Goal: Transaction & Acquisition: Obtain resource

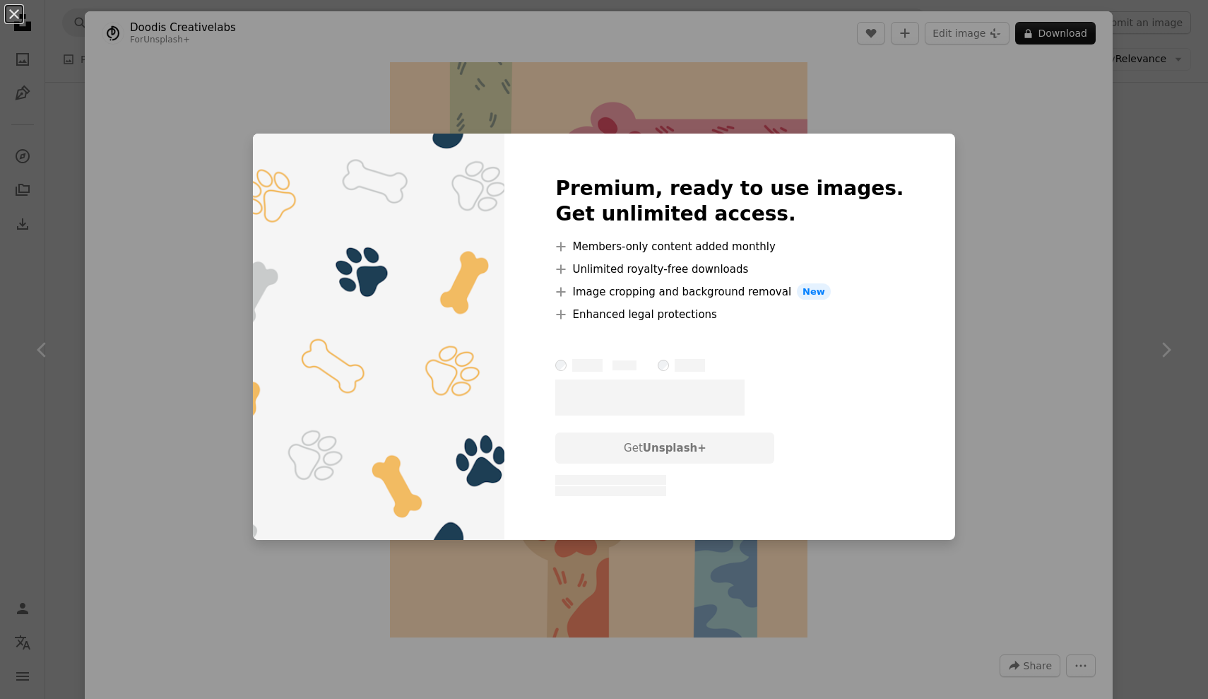
scroll to position [1067, 0]
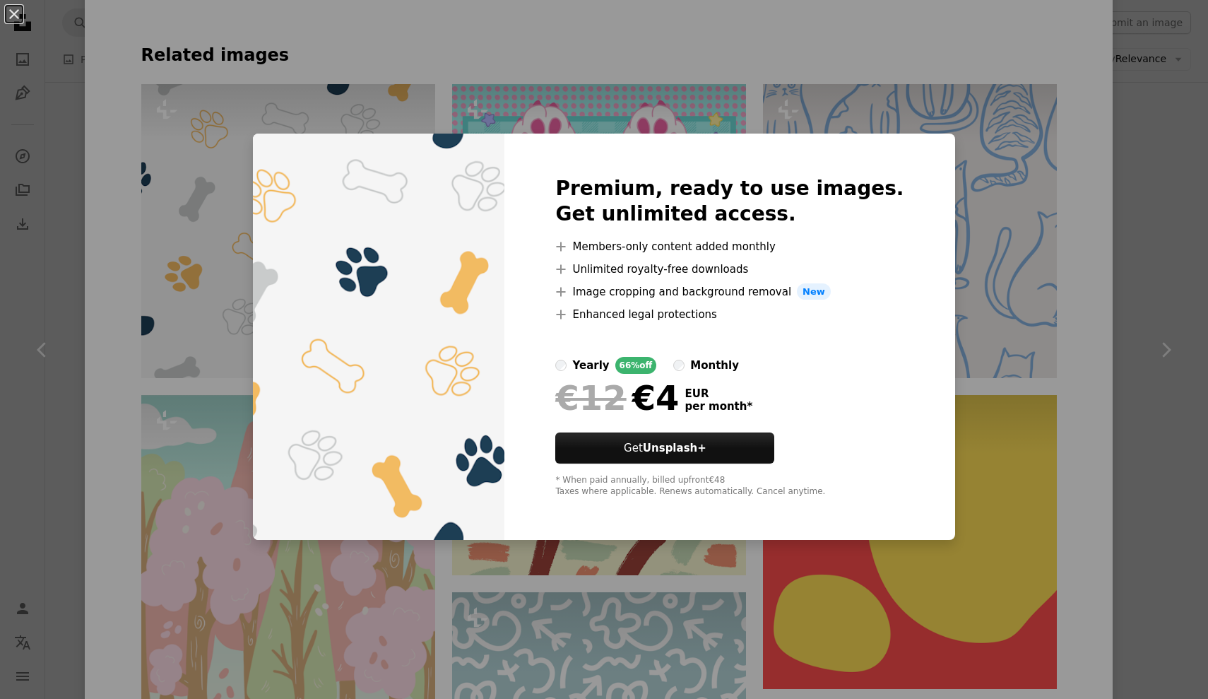
click at [908, 153] on div "Premium, ready to use images. Get unlimited access. A plus sign Members-only co…" at bounding box center [729, 336] width 450 height 407
click at [1015, 91] on div "An X shape Premium, ready to use images. Get unlimited access. A plus sign Memb…" at bounding box center [604, 349] width 1208 height 699
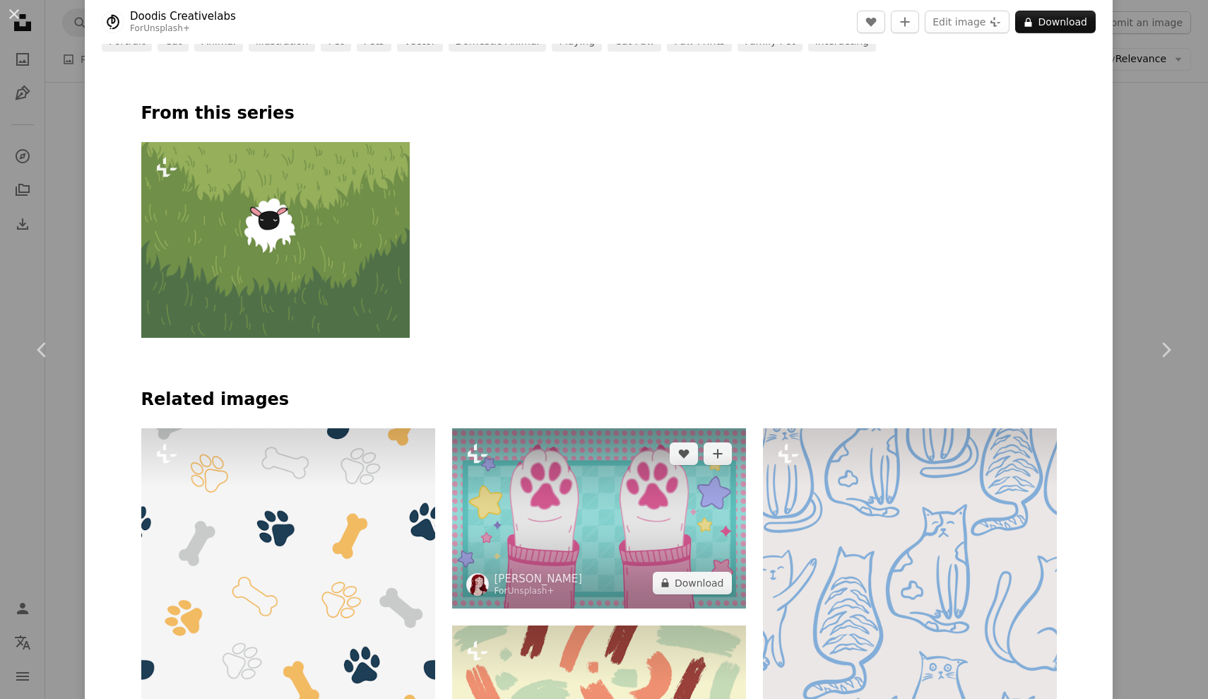
scroll to position [564, 0]
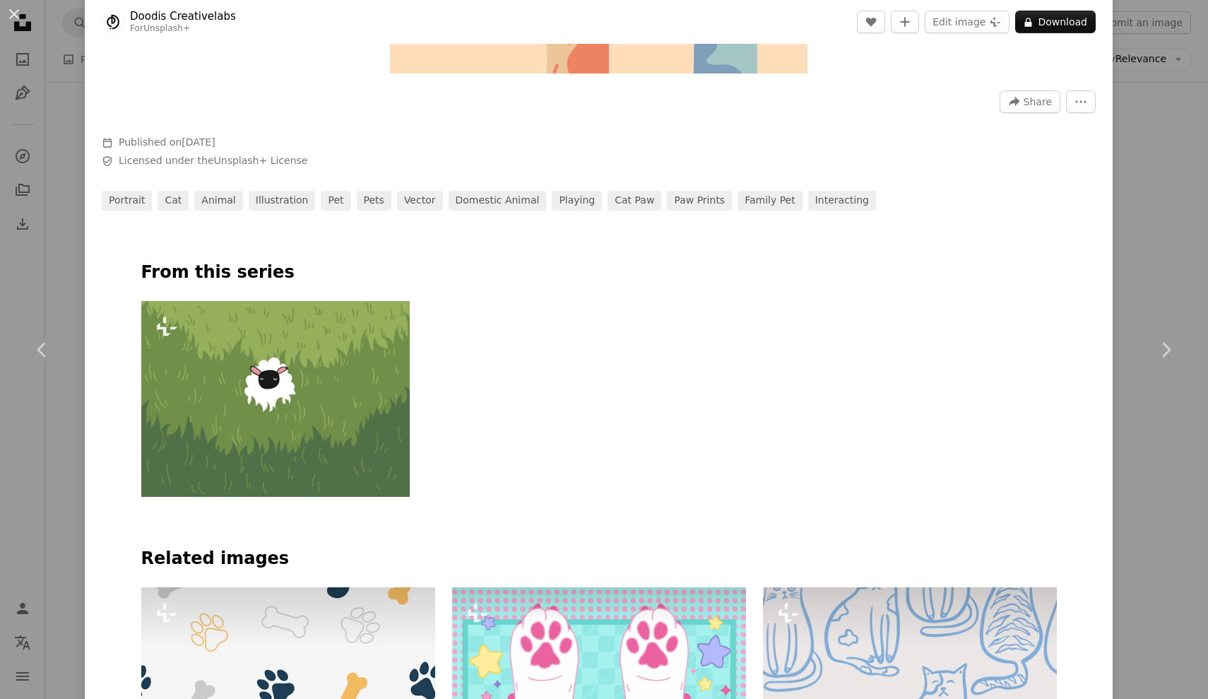
click at [1144, 114] on div "An X shape Chevron left Chevron right Doodis Creativelabs For Unsplash+ A heart…" at bounding box center [604, 349] width 1208 height 699
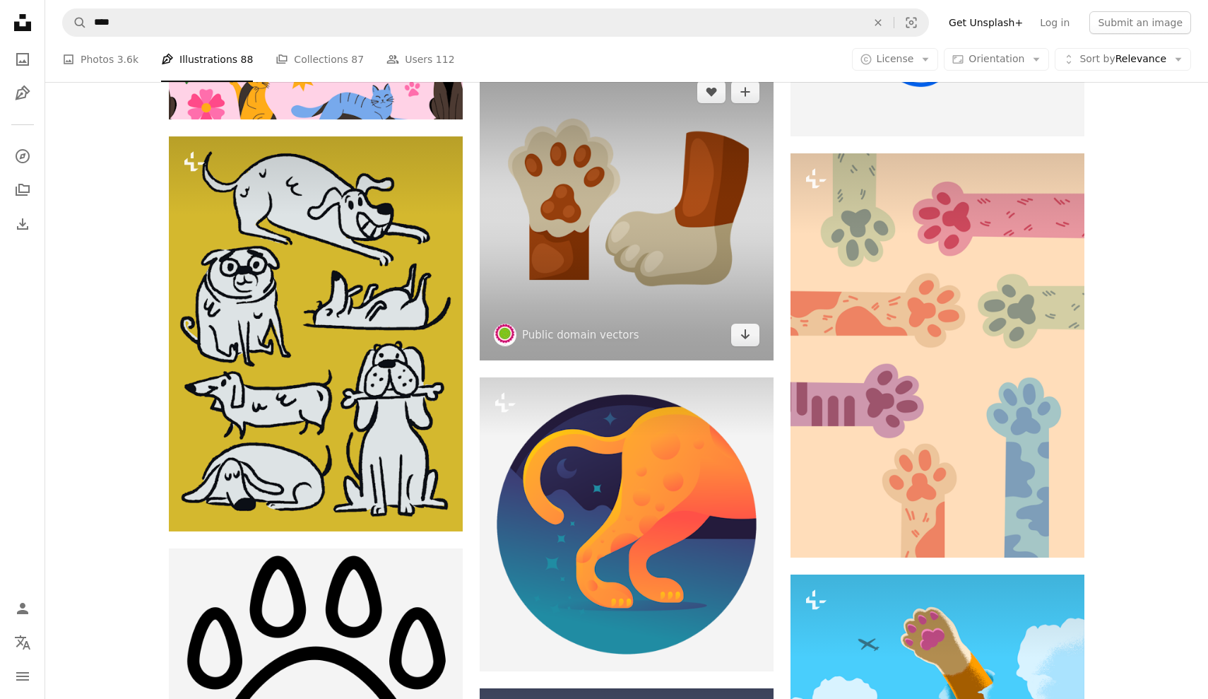
scroll to position [968, 0]
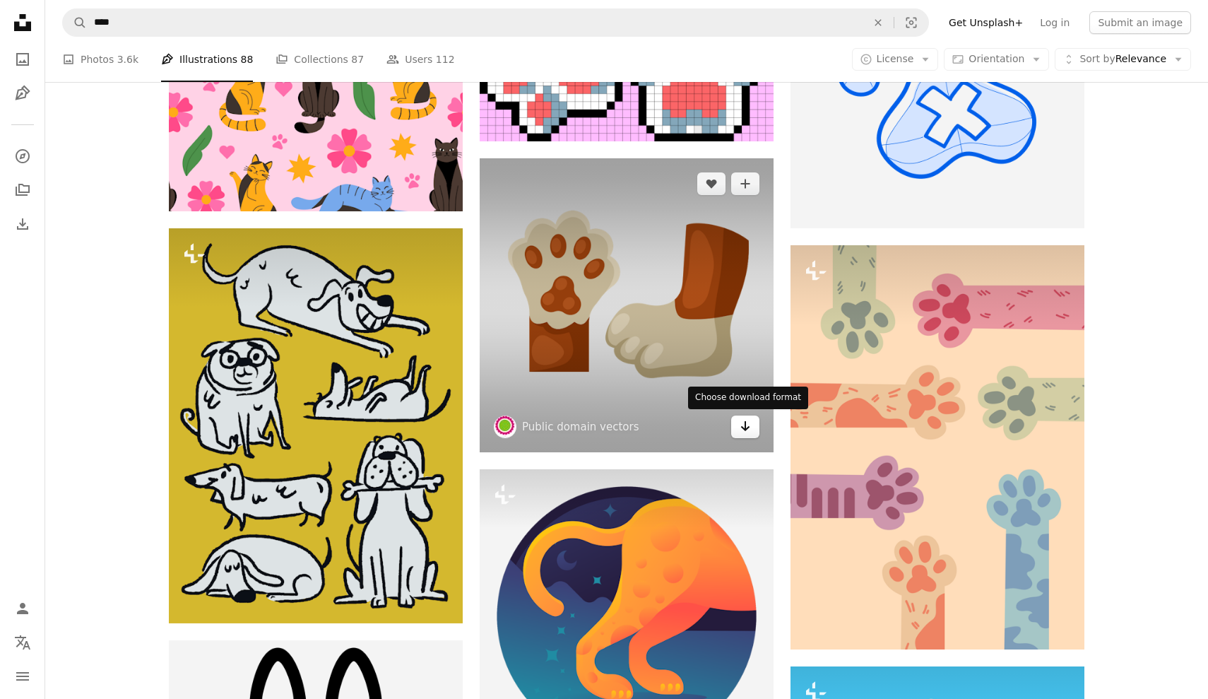
click at [747, 429] on icon "Arrow pointing down" at bounding box center [745, 425] width 11 height 17
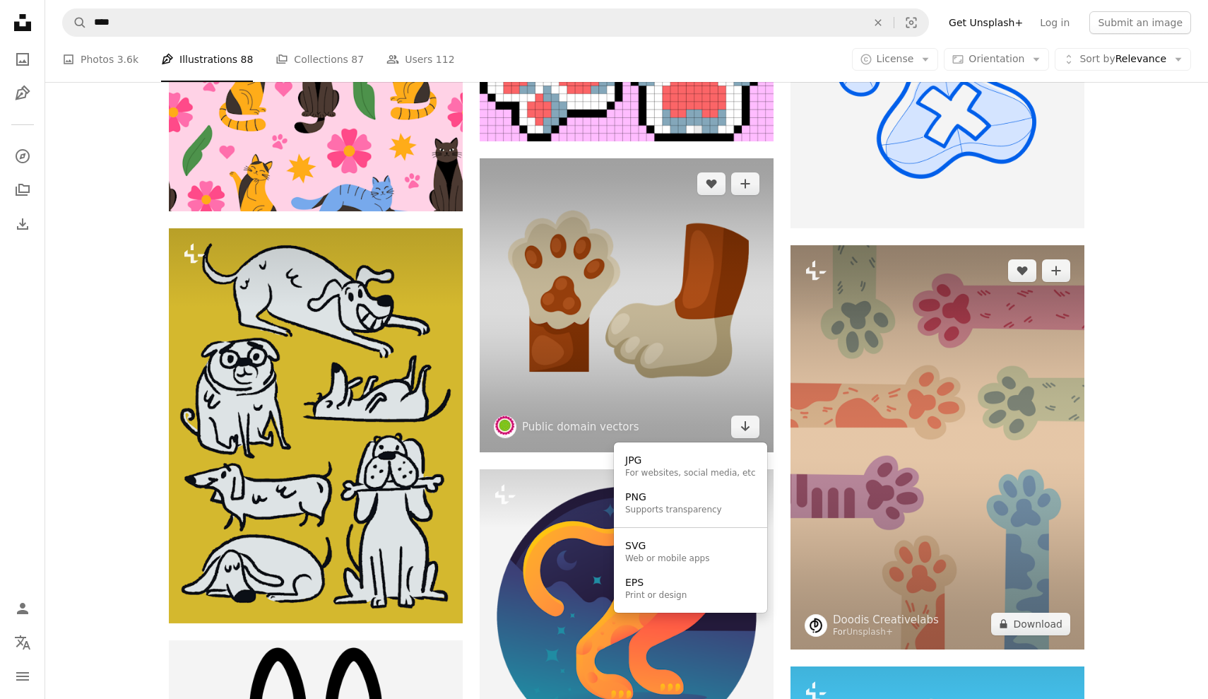
click at [936, 436] on body "A X shape Unsplash uses cookies and similar technologies to secure our site, pr…" at bounding box center [604, 692] width 1208 height 3320
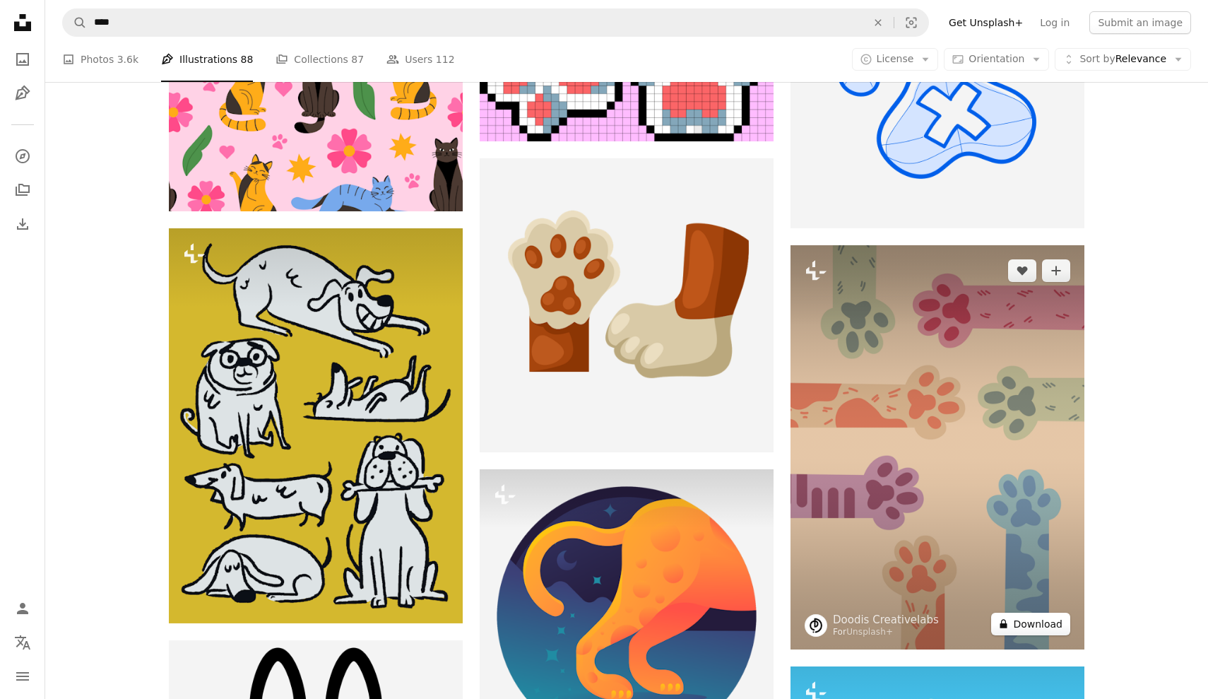
click at [1023, 617] on button "A lock Download" at bounding box center [1030, 623] width 79 height 23
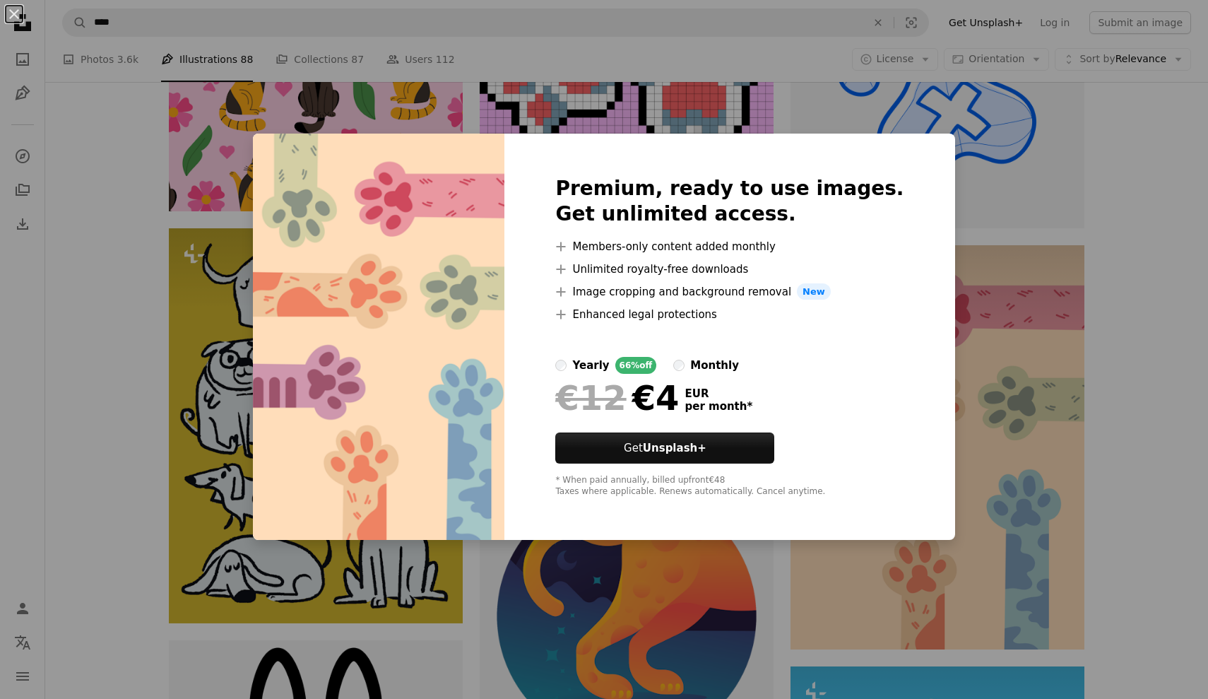
click at [975, 191] on div "An X shape Premium, ready to use images. Get unlimited access. A plus sign Memb…" at bounding box center [604, 349] width 1208 height 699
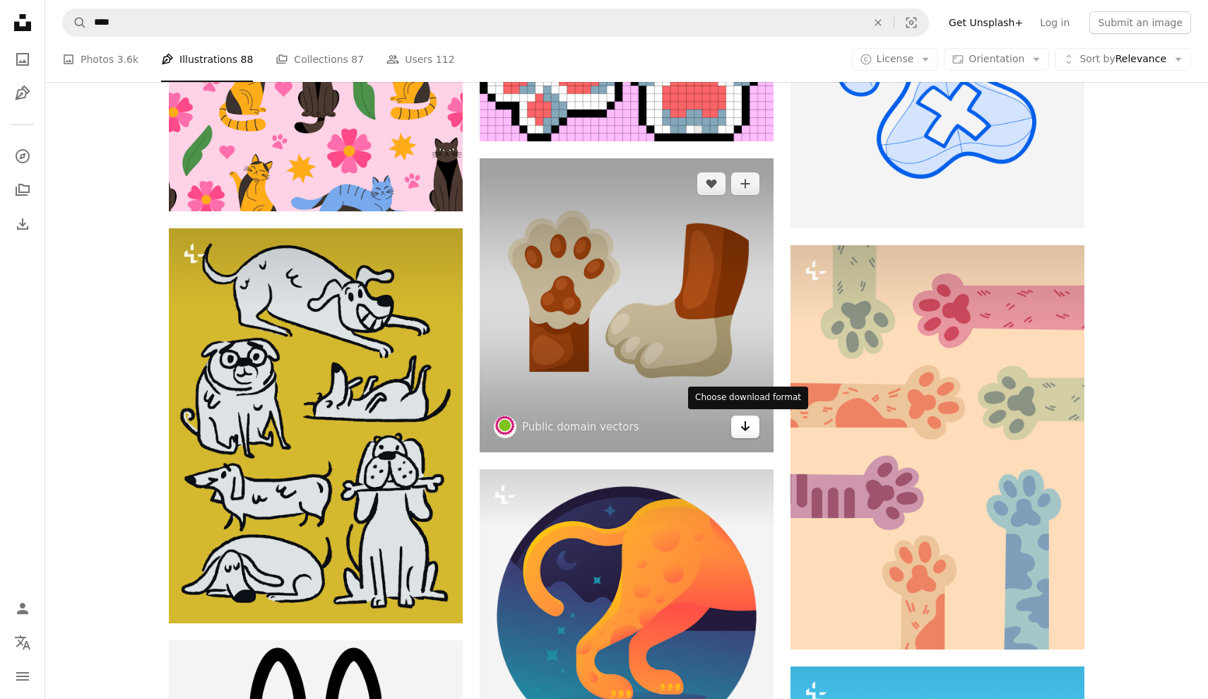
click at [740, 417] on icon "Arrow pointing down" at bounding box center [745, 425] width 11 height 17
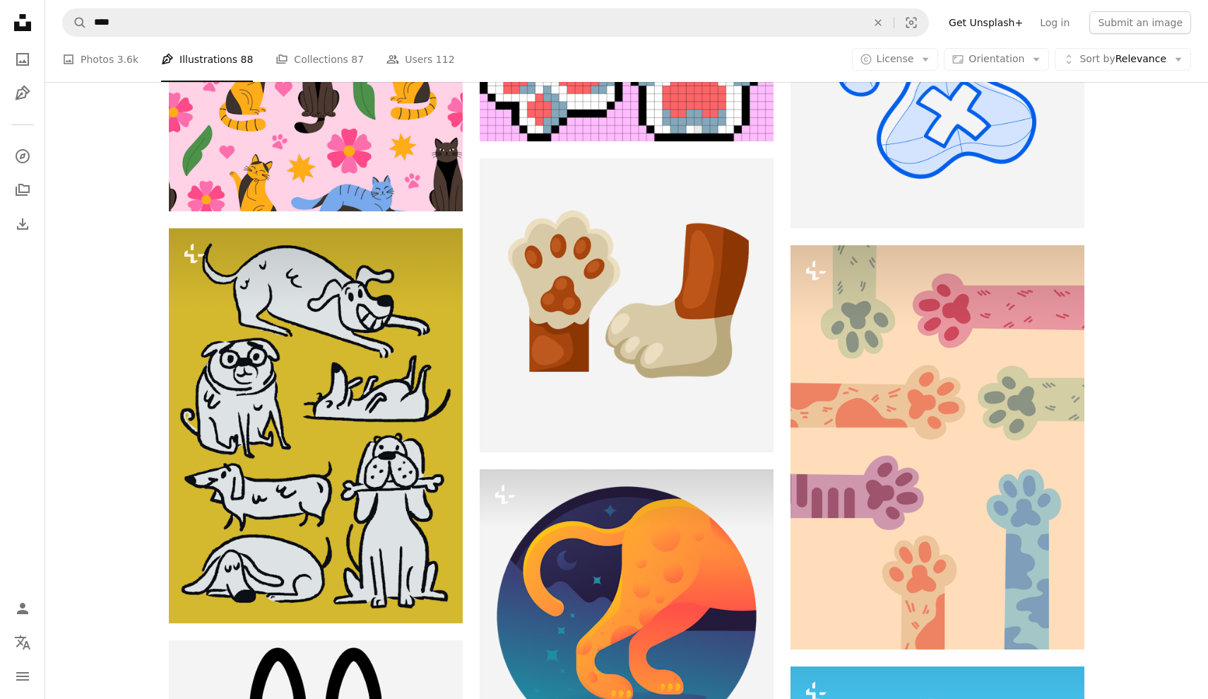
click at [990, 575] on body "A X shape Unsplash uses cookies and similar technologies to secure our site, pr…" at bounding box center [604, 692] width 1208 height 3320
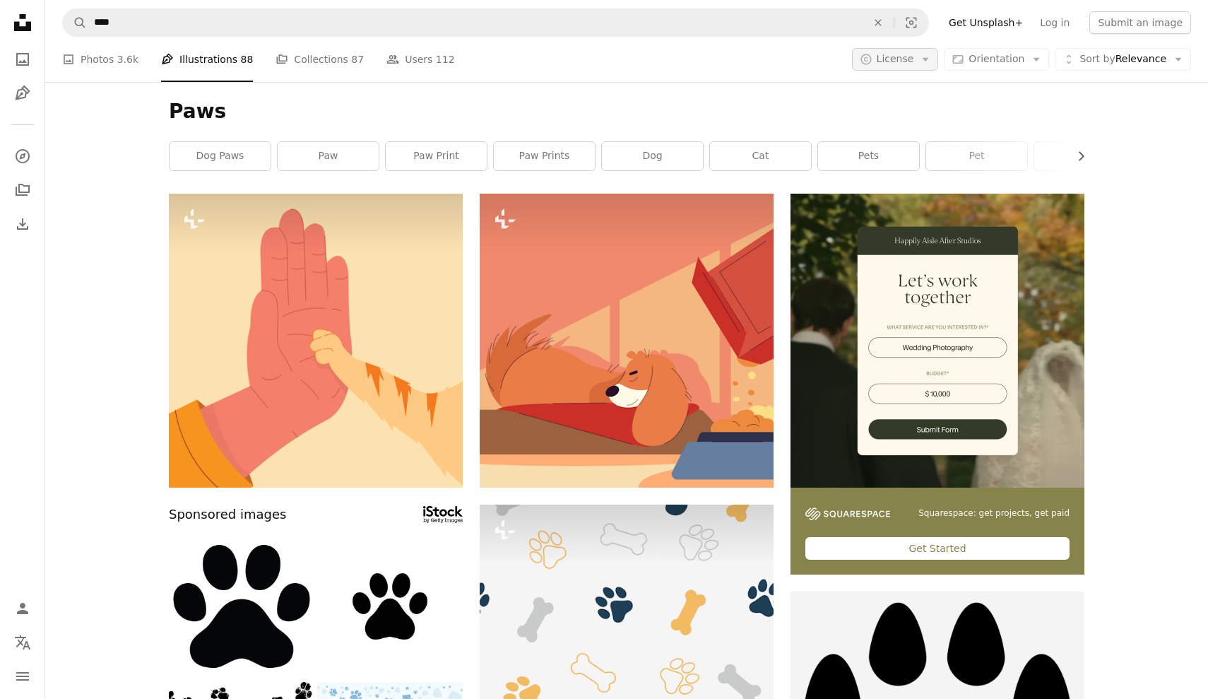
click at [910, 61] on span "License" at bounding box center [895, 58] width 37 height 11
click at [915, 168] on span "Free" at bounding box center [932, 172] width 86 height 14
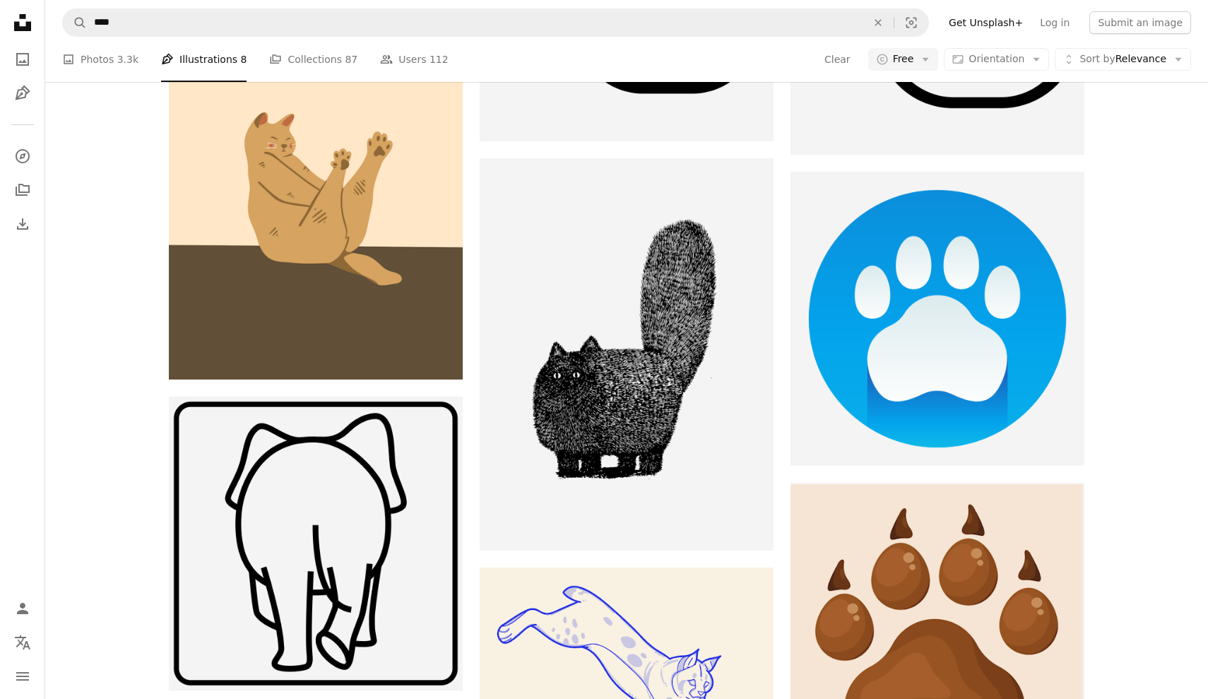
scroll to position [980, 1]
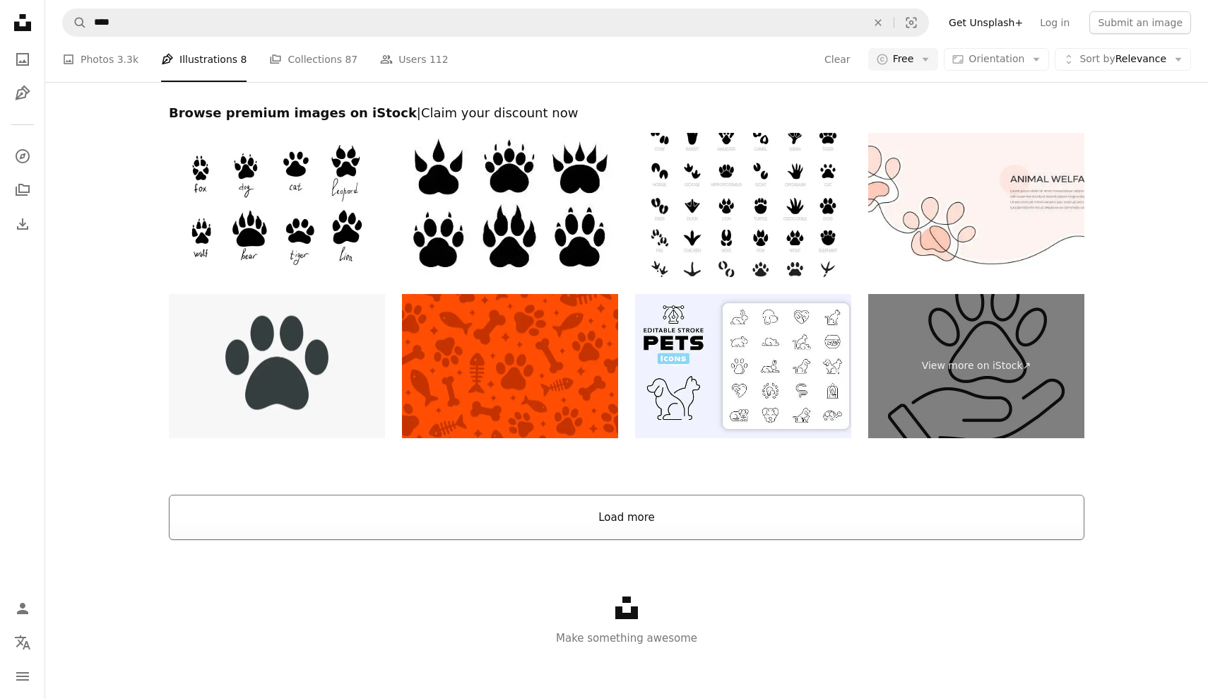
click at [610, 518] on button "Load more" at bounding box center [626, 516] width 915 height 45
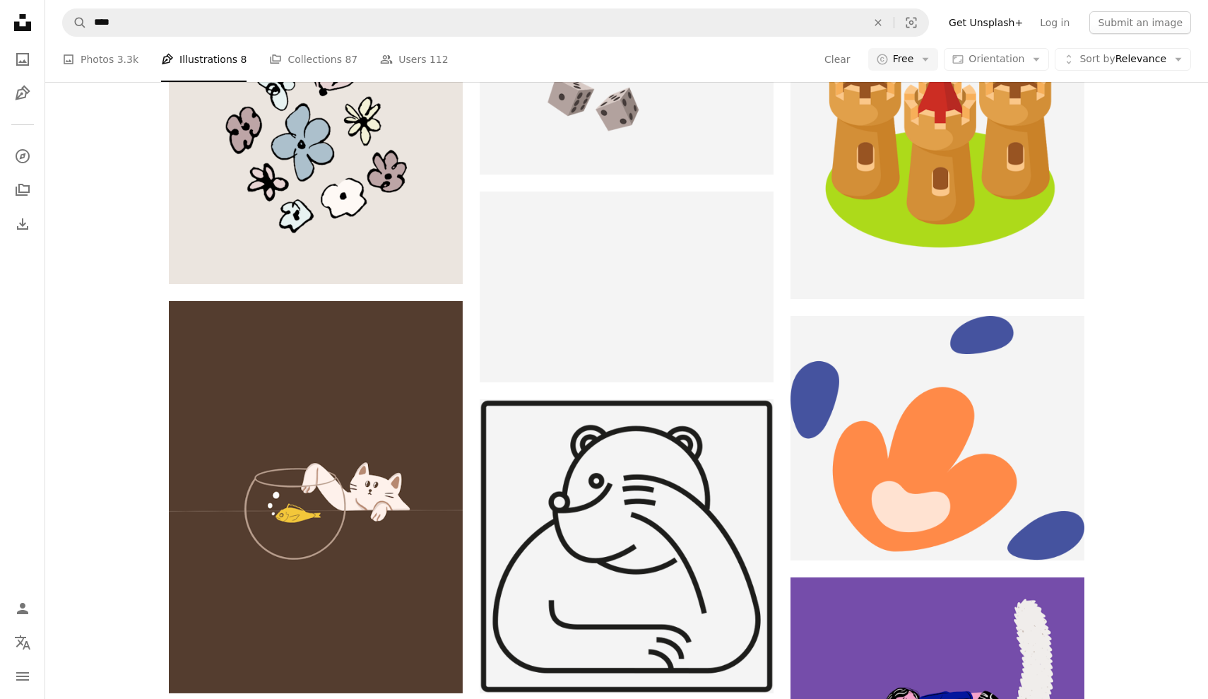
scroll to position [8205, 0]
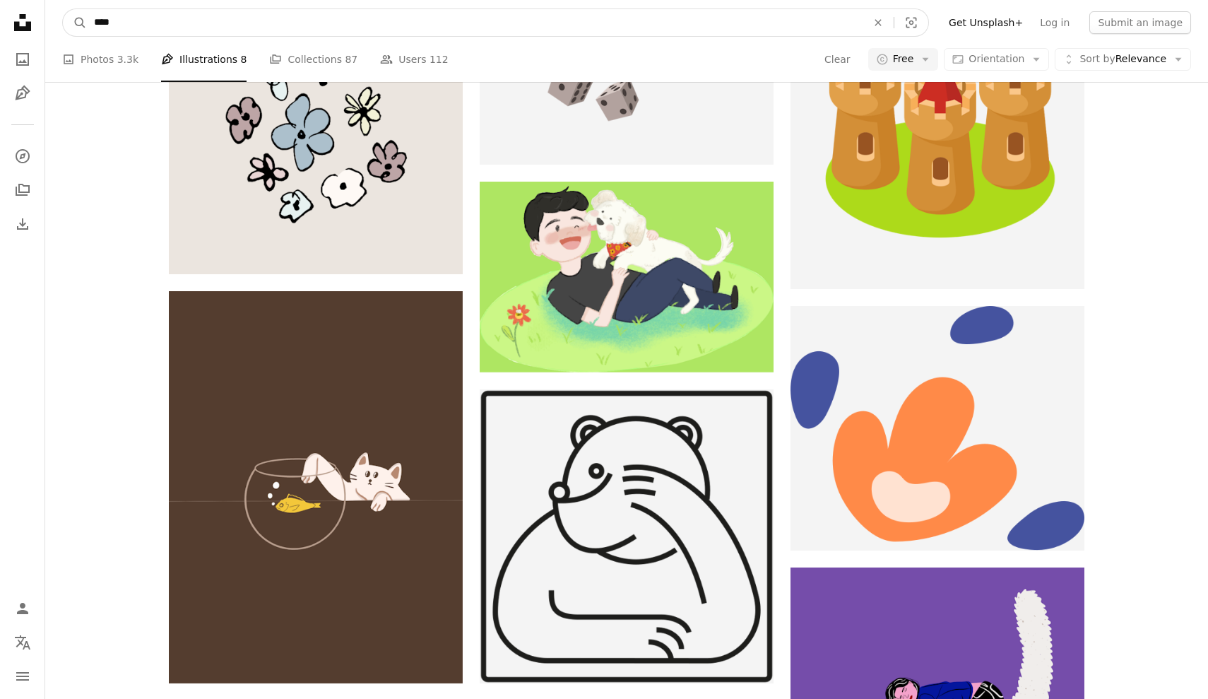
click at [130, 28] on input "****" at bounding box center [475, 22] width 776 height 27
type input "*"
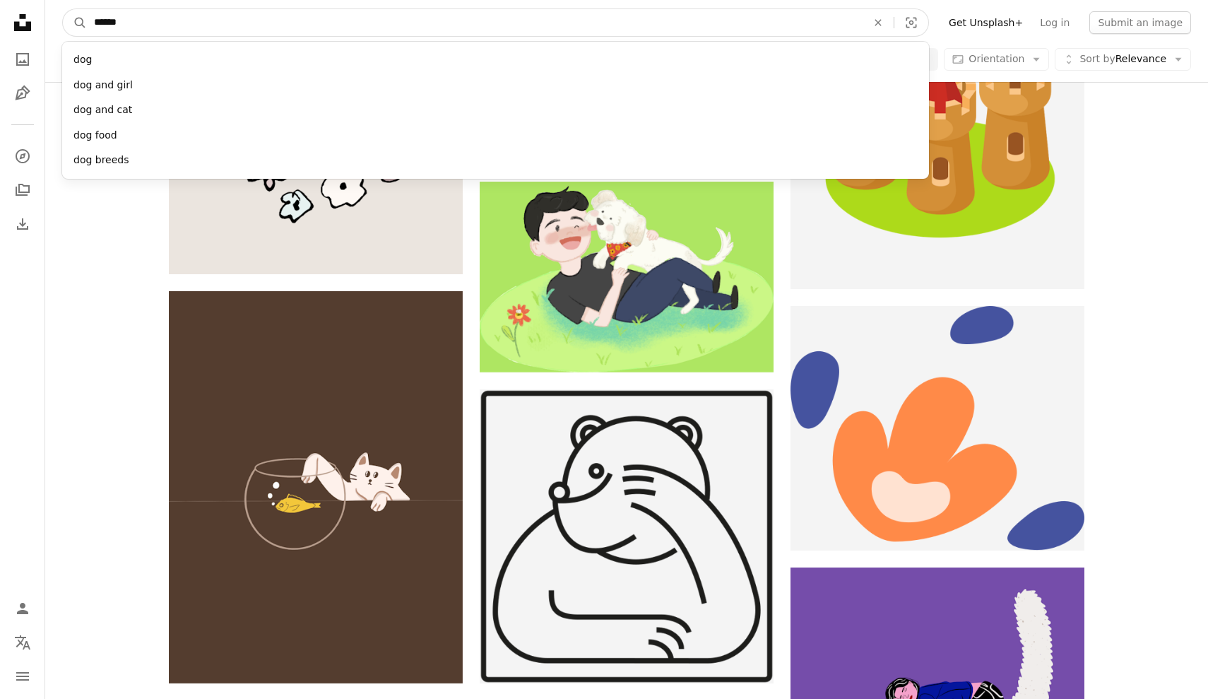
type input "*******"
click at [75, 23] on button "A magnifying glass" at bounding box center [75, 22] width 24 height 27
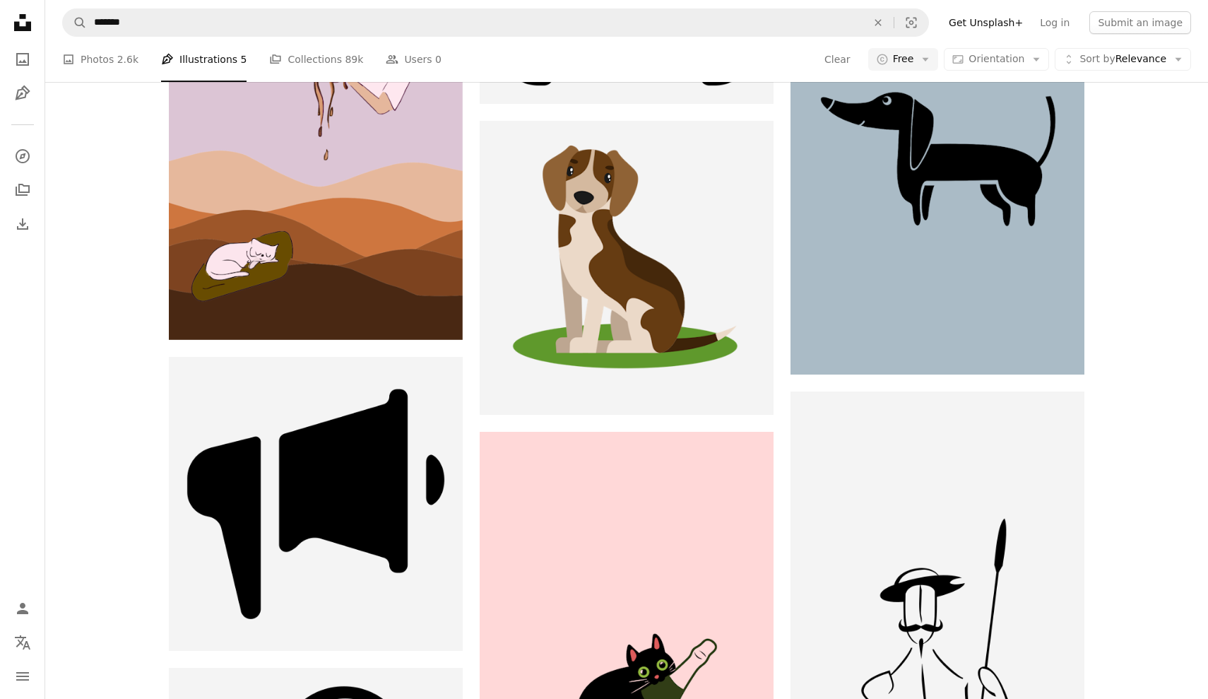
scroll to position [11246, 0]
